Goal: Transaction & Acquisition: Purchase product/service

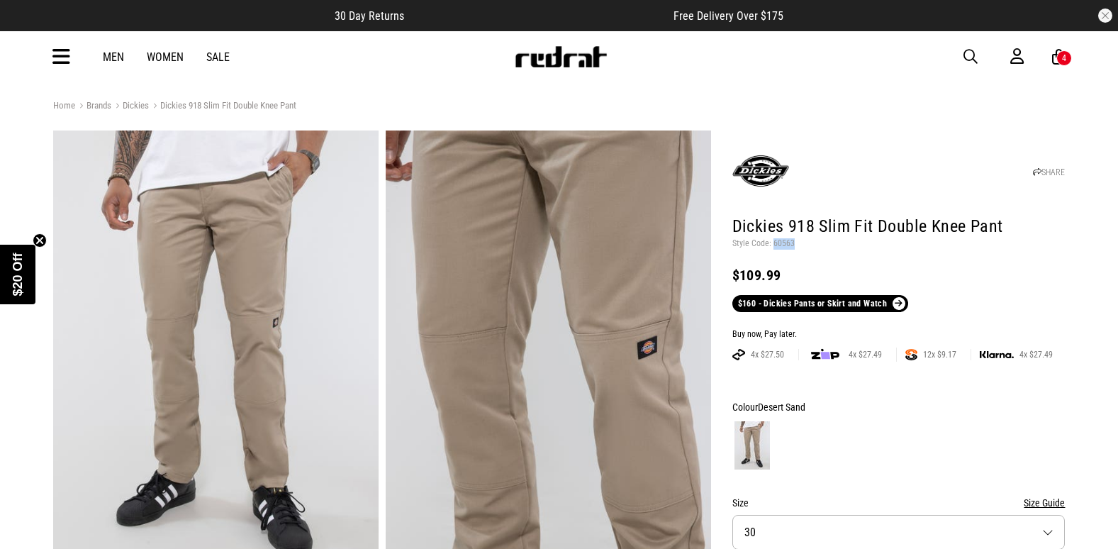
click at [969, 57] on span "button" at bounding box center [971, 56] width 14 height 17
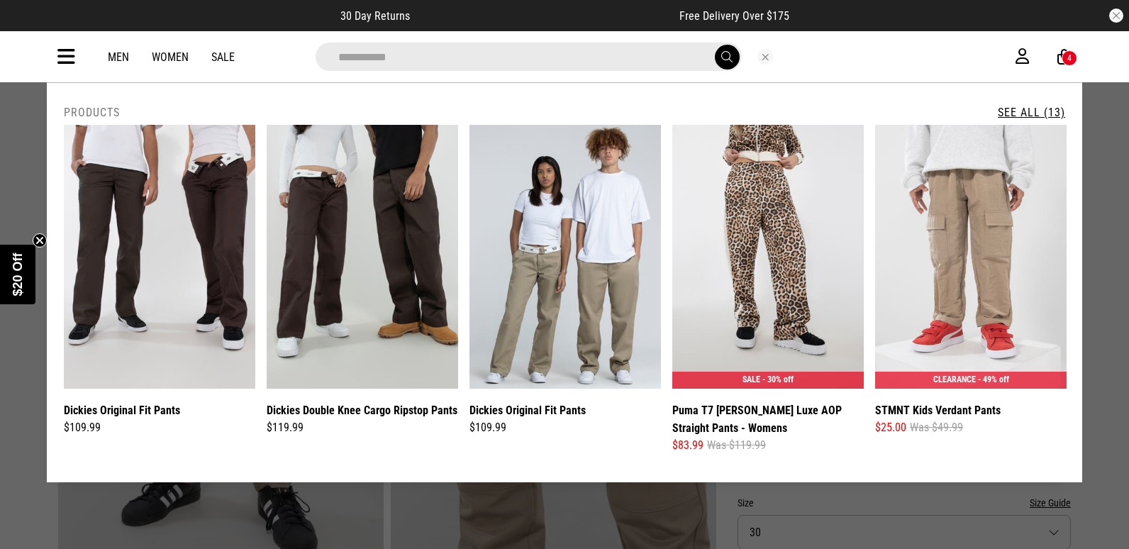
drag, startPoint x: 406, startPoint y: 77, endPoint x: 369, endPoint y: 67, distance: 37.5
click at [369, 67] on input "**********" at bounding box center [529, 57] width 426 height 28
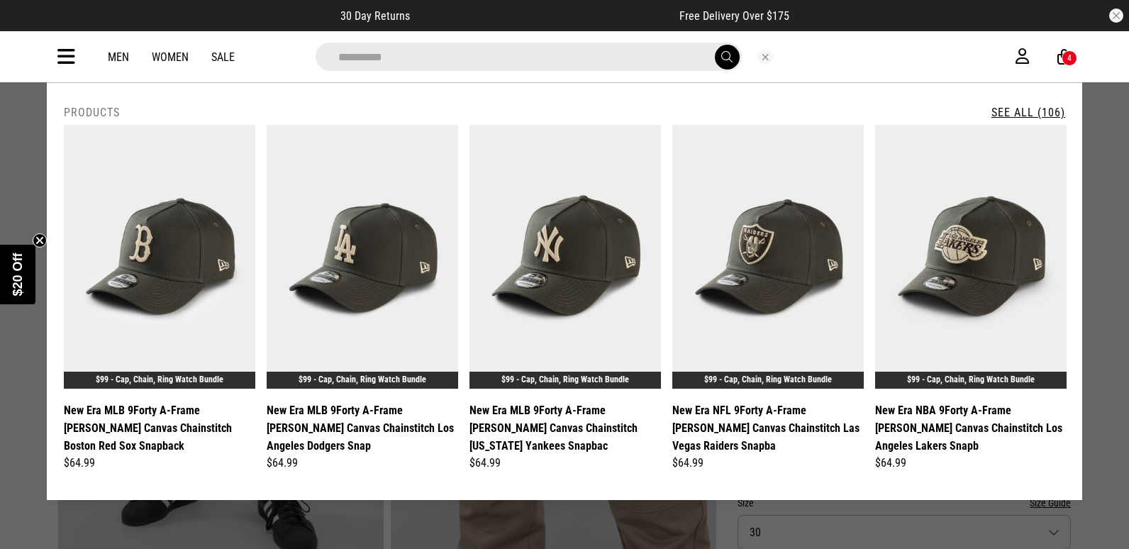
type input "**********"
click at [715, 45] on button "submit" at bounding box center [727, 57] width 25 height 25
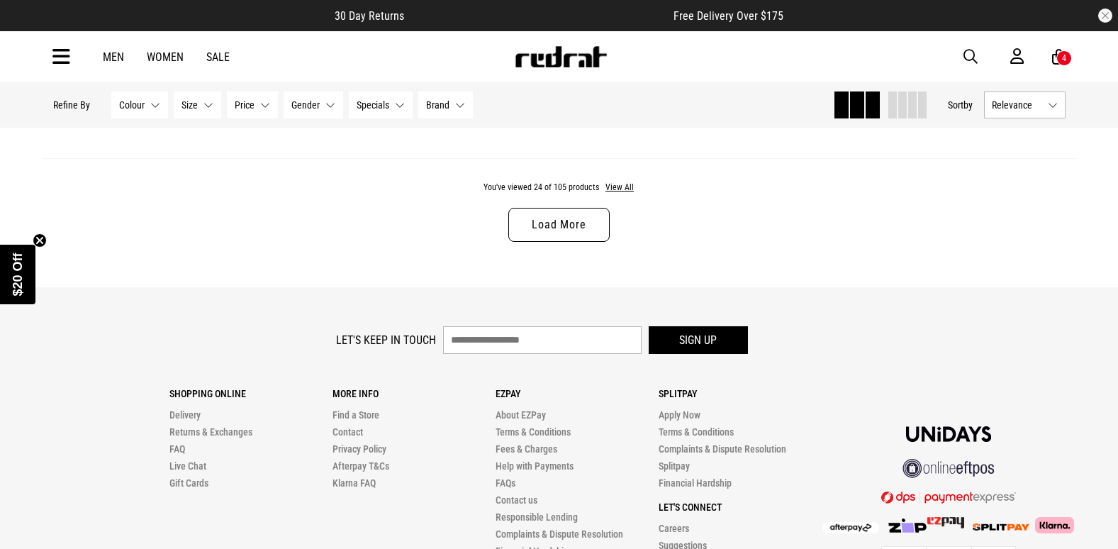
scroll to position [4462, 0]
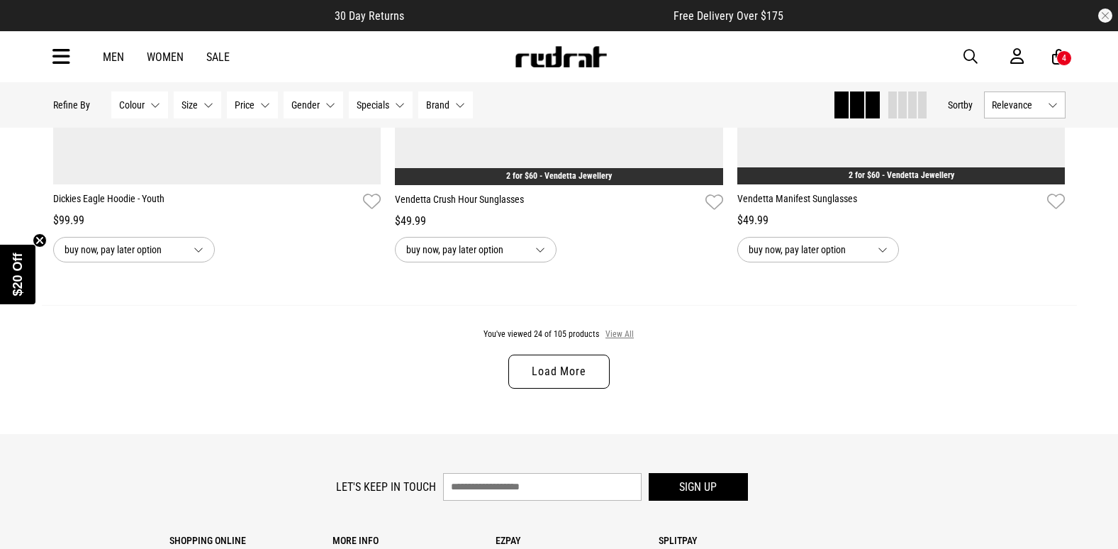
click at [616, 335] on button "View All" at bounding box center [620, 334] width 30 height 13
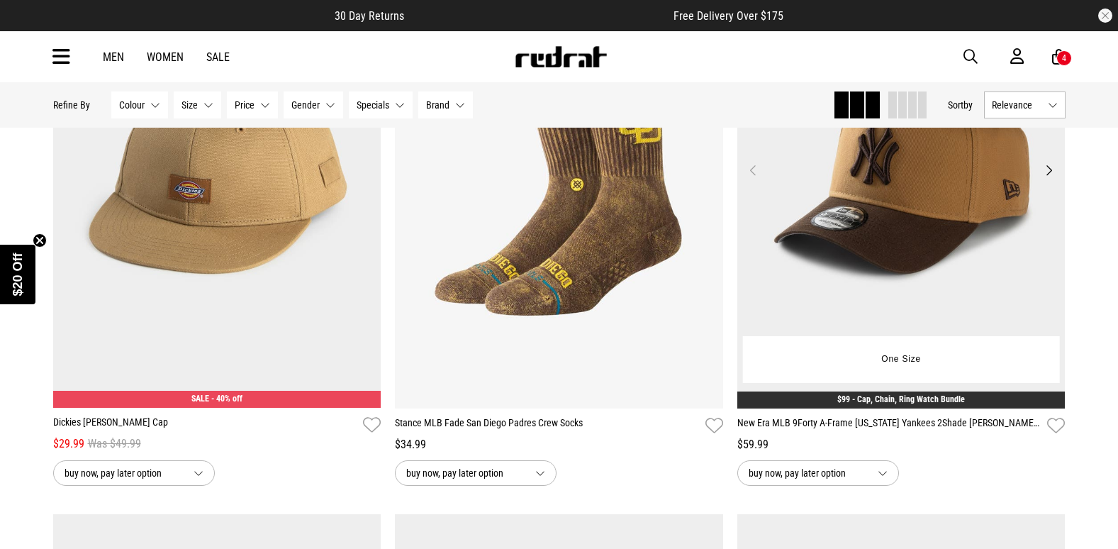
scroll to position [8237, 0]
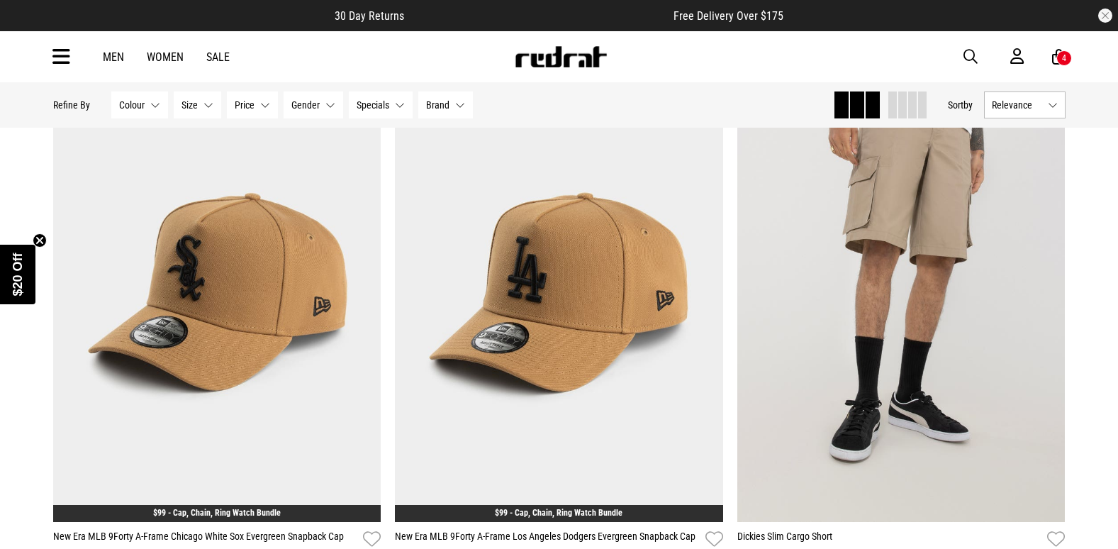
scroll to position [12067, 0]
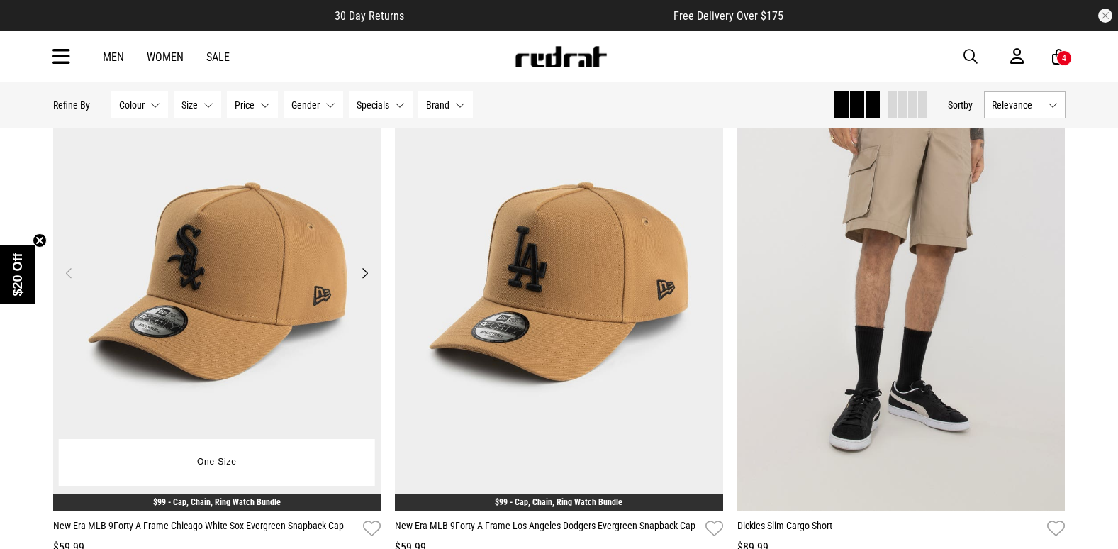
click at [226, 294] on img at bounding box center [217, 282] width 328 height 460
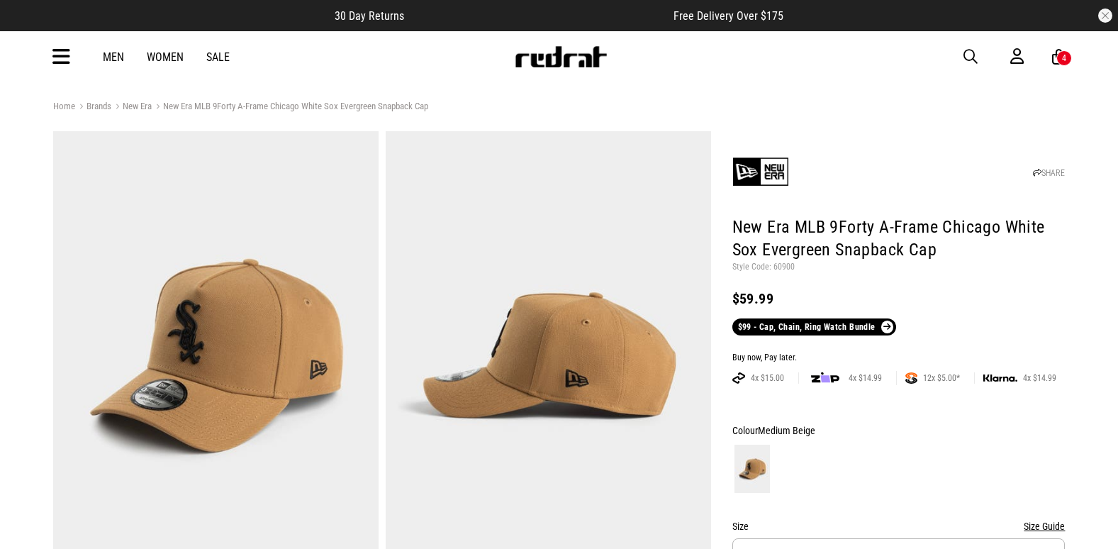
click at [106, 54] on link "Men" at bounding box center [113, 56] width 21 height 13
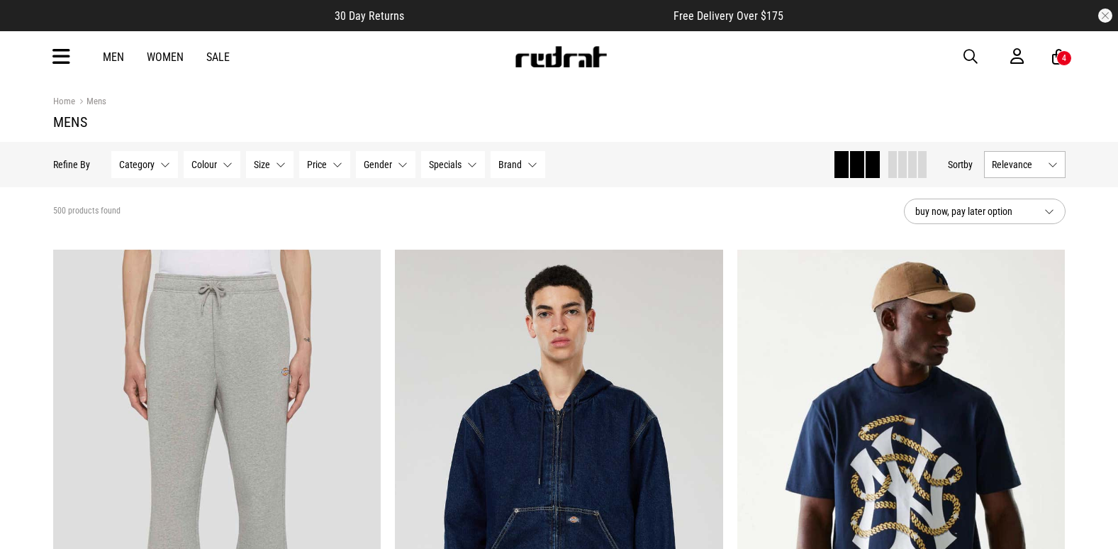
click at [585, 54] on img at bounding box center [561, 56] width 94 height 21
